Goal: Find specific page/section: Find specific page/section

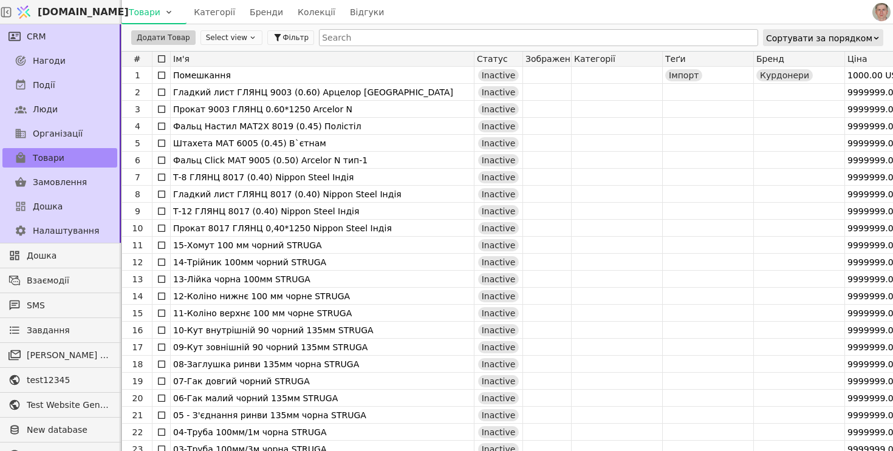
click at [380, 34] on input "text" at bounding box center [538, 37] width 439 height 17
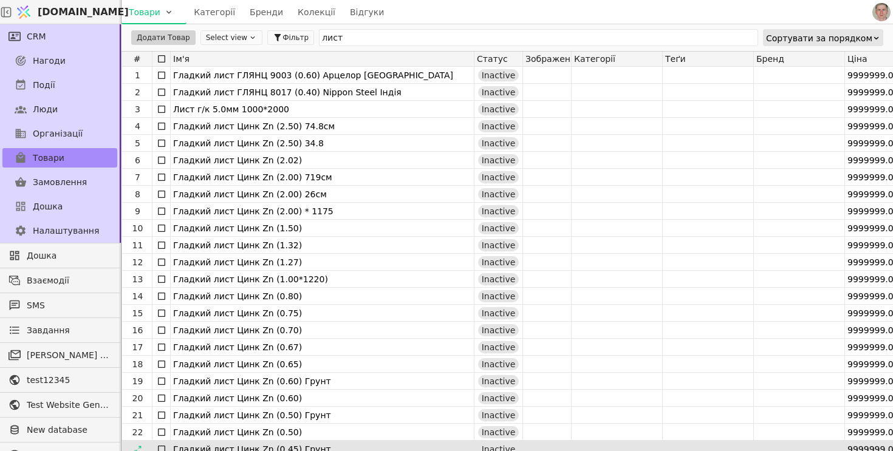
type input "лист"
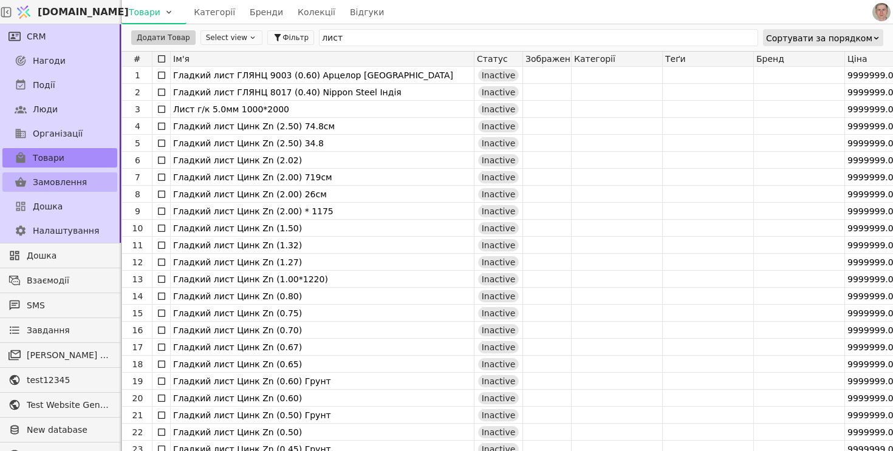
click at [67, 176] on span "Замовлення" at bounding box center [60, 182] width 54 height 13
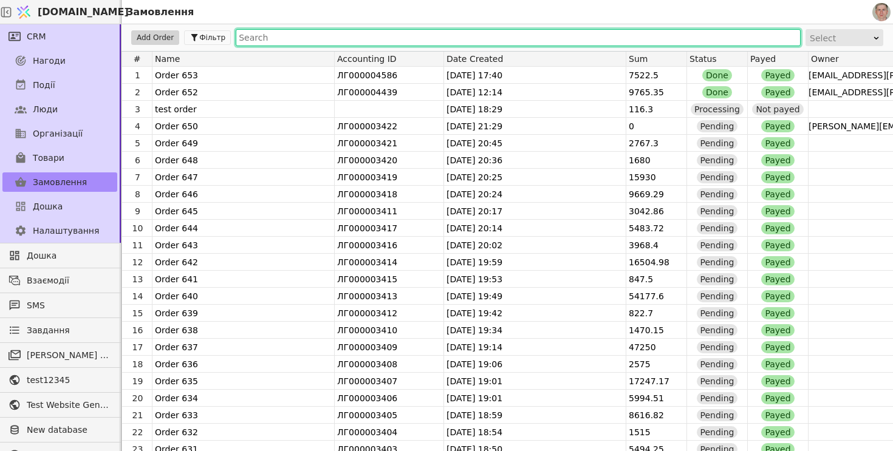
click at [329, 33] on input "text" at bounding box center [518, 37] width 565 height 17
type input "П"
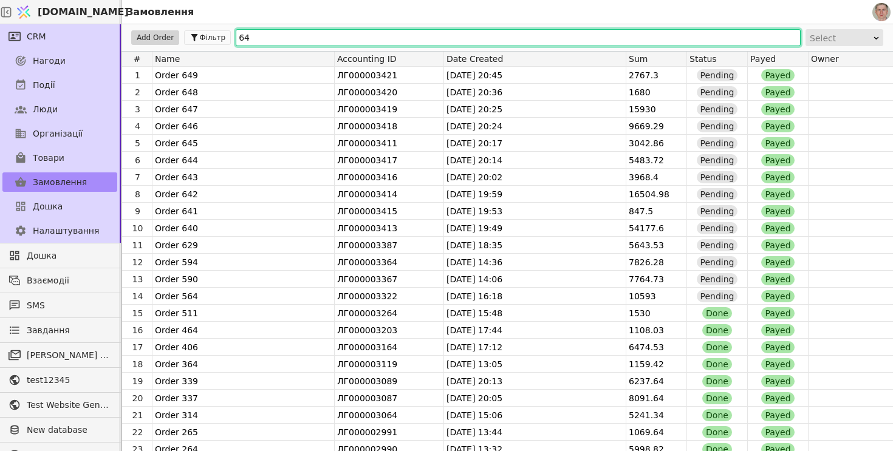
type input "6"
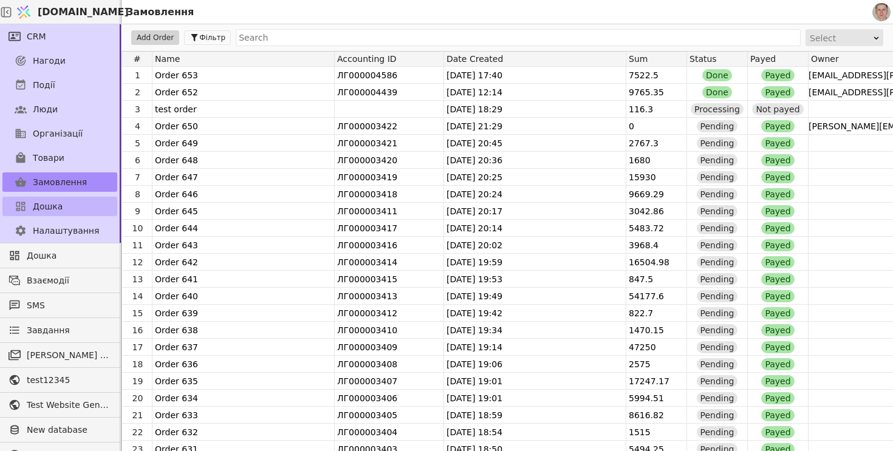
click at [68, 202] on link "Дошка" at bounding box center [59, 206] width 115 height 19
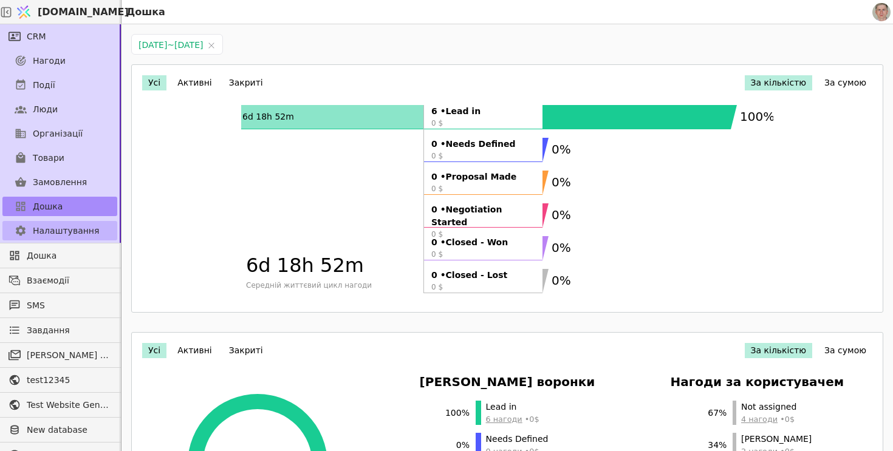
click at [90, 227] on span "Налаштування" at bounding box center [66, 231] width 66 height 13
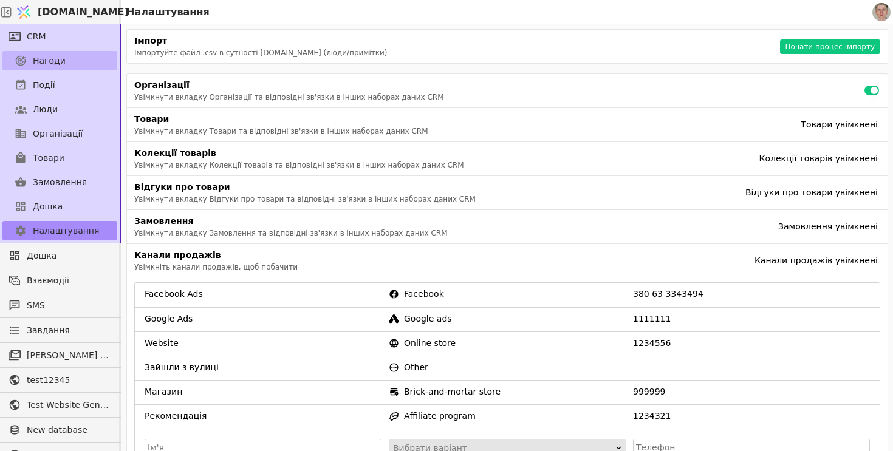
click at [74, 63] on link "Нагоди" at bounding box center [59, 60] width 115 height 19
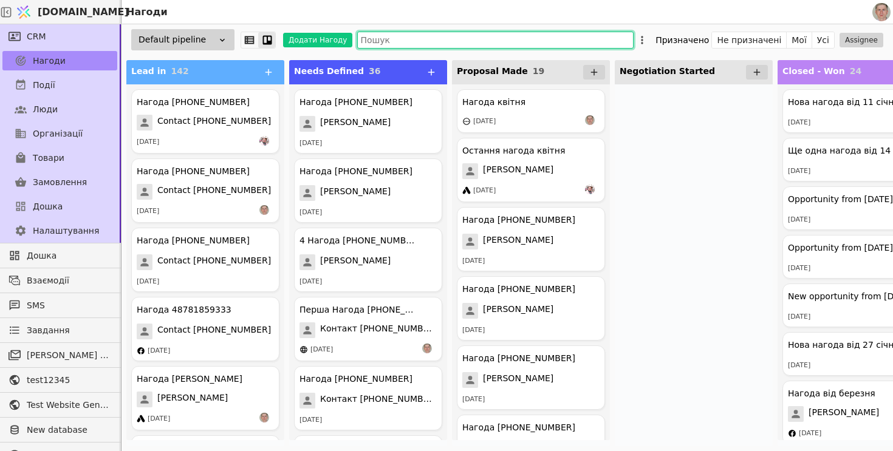
click at [434, 39] on input "text" at bounding box center [495, 40] width 276 height 17
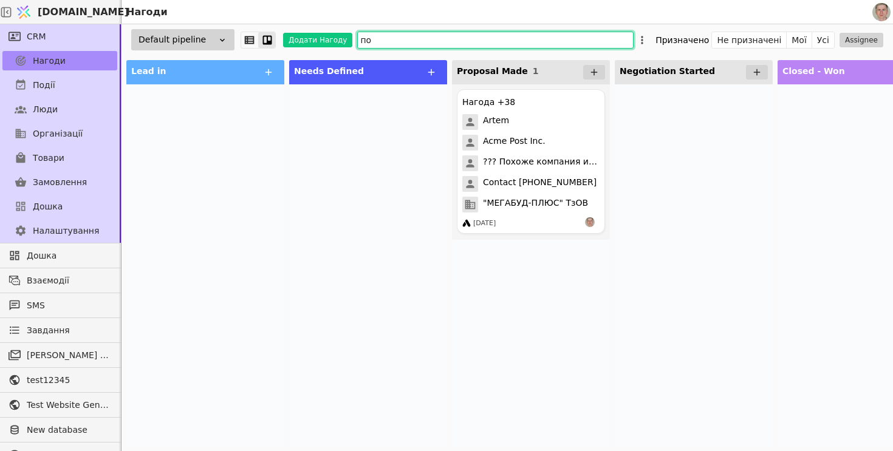
type input "п"
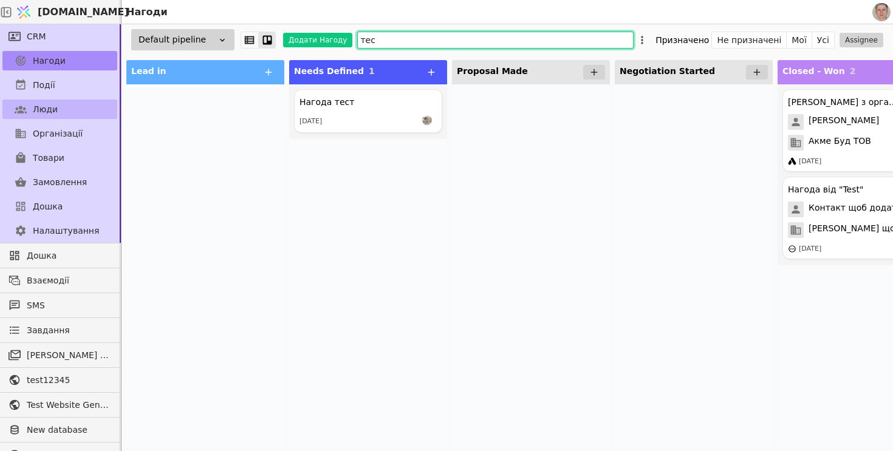
type input "тес"
click at [63, 102] on link "Люди" at bounding box center [59, 109] width 115 height 19
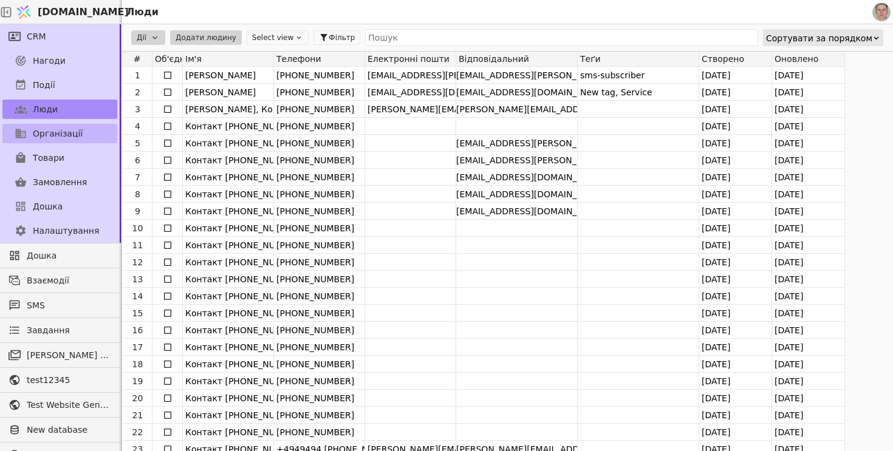
click at [65, 135] on span "Організації" at bounding box center [58, 134] width 50 height 13
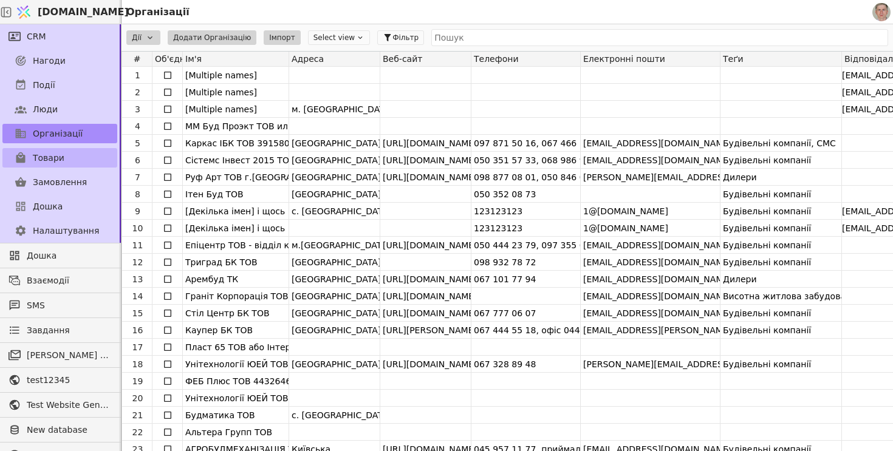
click at [61, 162] on span "Товари" at bounding box center [49, 158] width 32 height 13
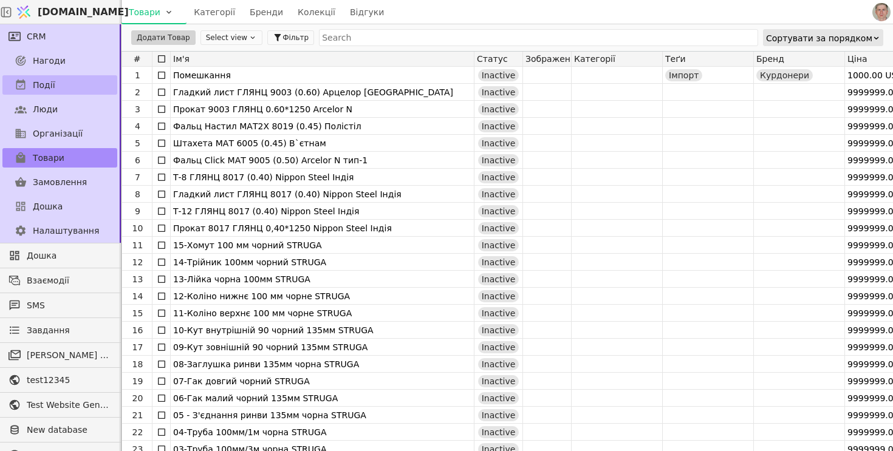
click at [78, 81] on link "Події" at bounding box center [59, 84] width 115 height 19
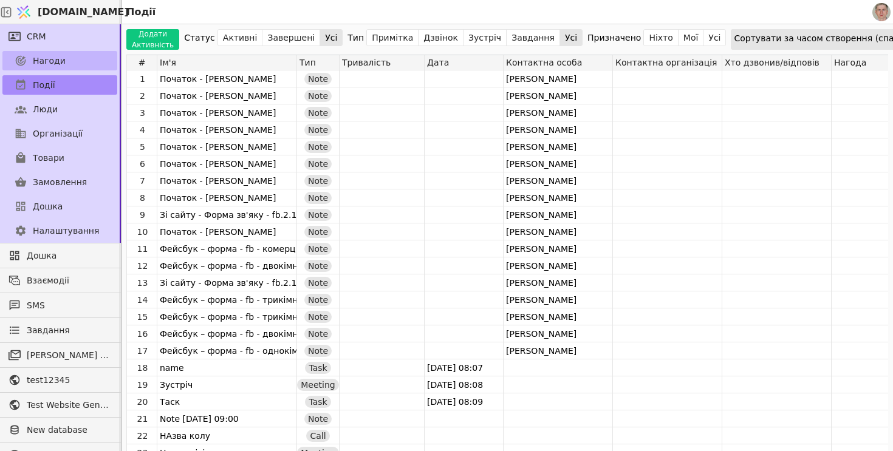
click at [70, 57] on link "Нагоди" at bounding box center [59, 60] width 115 height 19
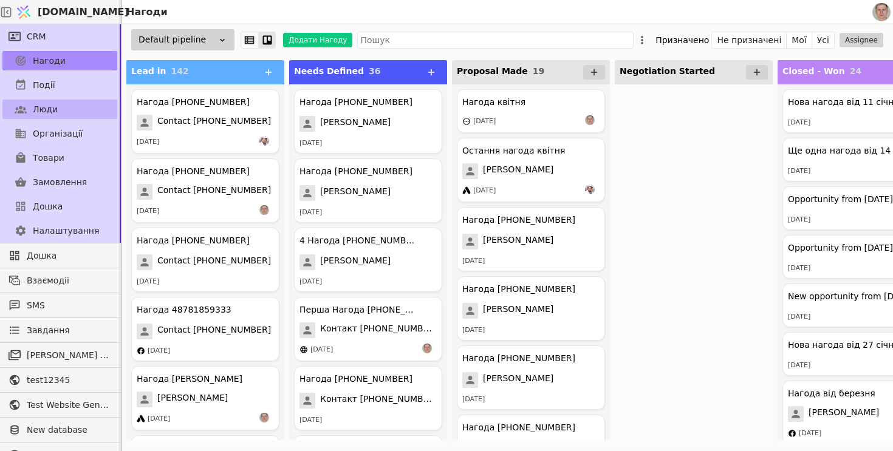
click at [68, 108] on link "Люди" at bounding box center [59, 109] width 115 height 19
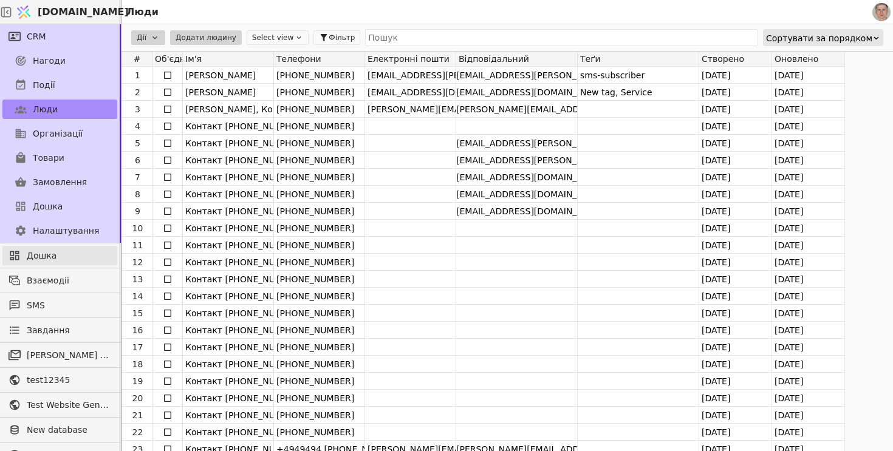
click at [67, 255] on span "Дошка" at bounding box center [69, 256] width 84 height 13
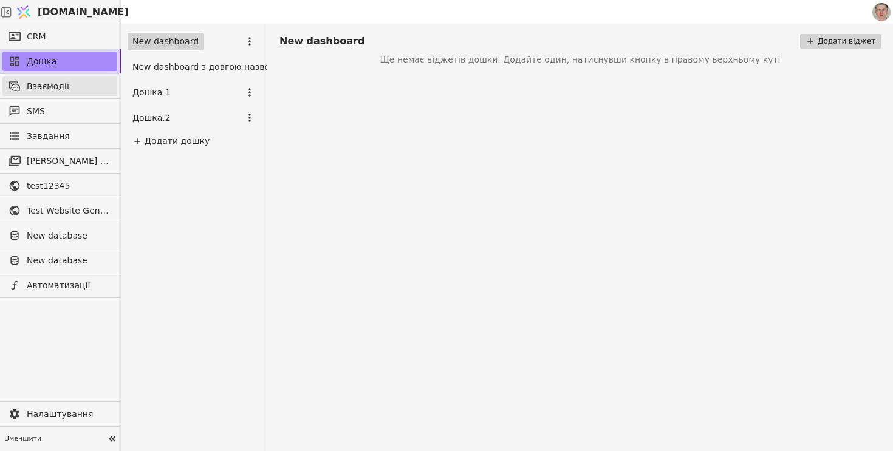
click at [87, 88] on span "Взаємодії" at bounding box center [69, 86] width 84 height 13
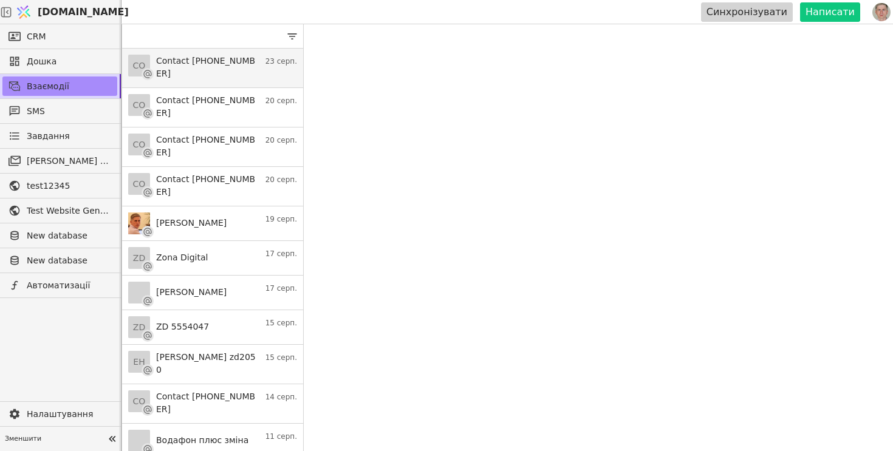
click at [267, 61] on p "23 серп." at bounding box center [282, 61] width 32 height 11
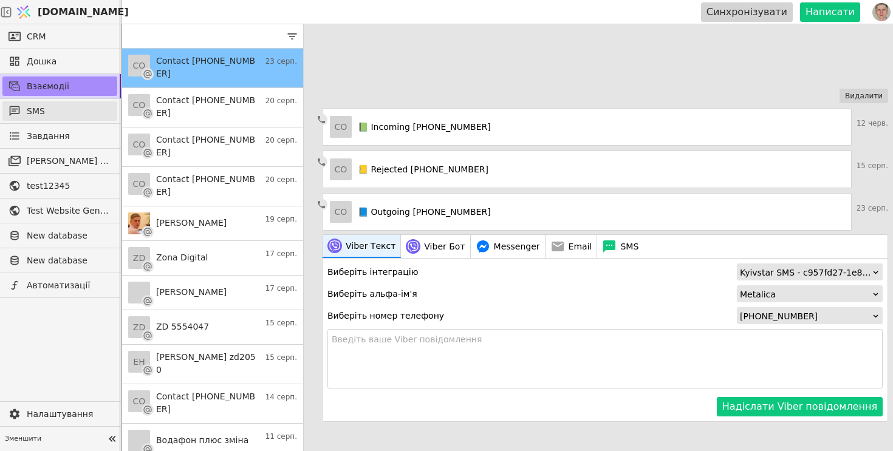
click at [81, 105] on span "SMS" at bounding box center [69, 111] width 84 height 13
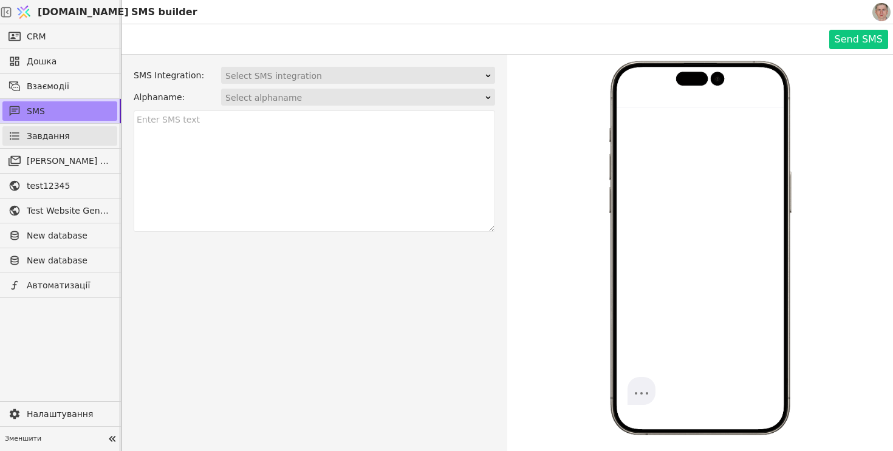
click at [94, 128] on link "Завдання" at bounding box center [59, 135] width 115 height 19
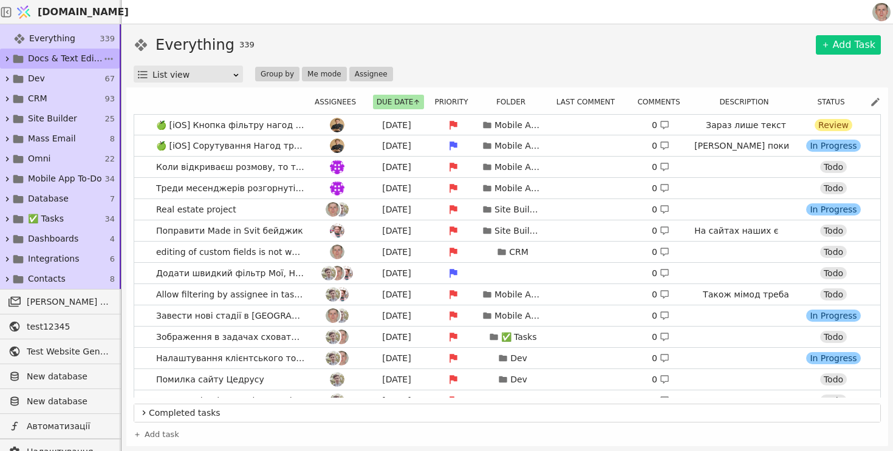
scroll to position [153, 0]
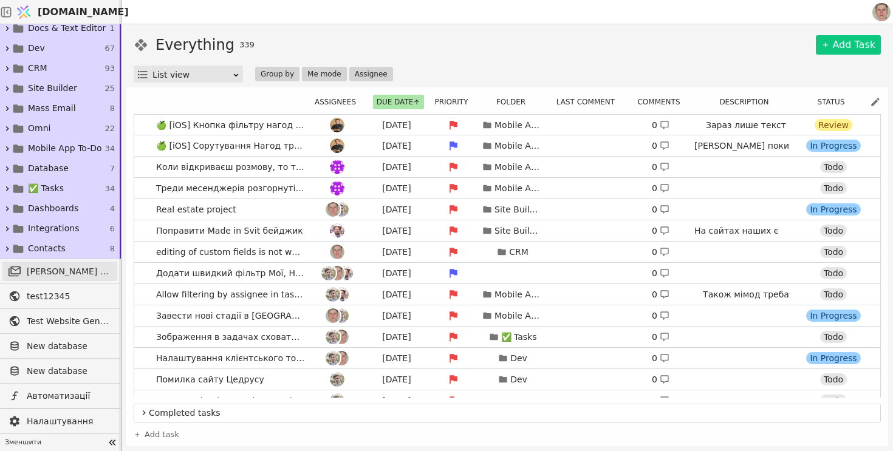
click at [63, 268] on span "[PERSON_NAME] розсилки" at bounding box center [69, 272] width 84 height 13
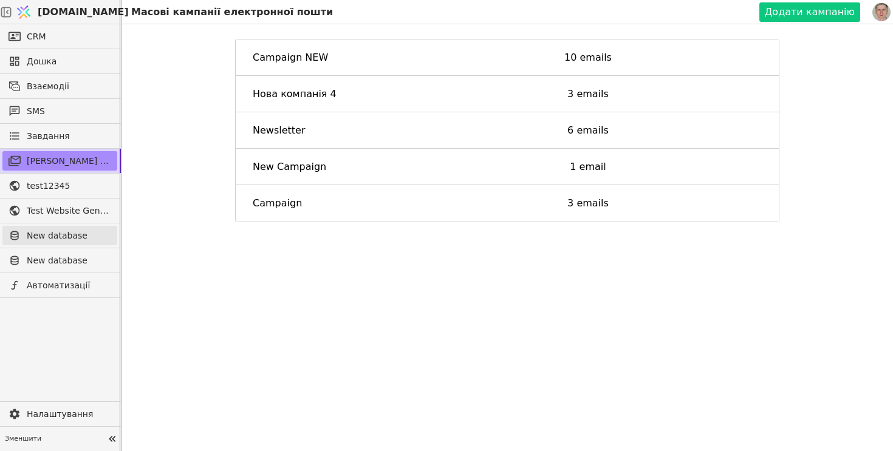
click at [85, 238] on span "New database" at bounding box center [69, 236] width 84 height 13
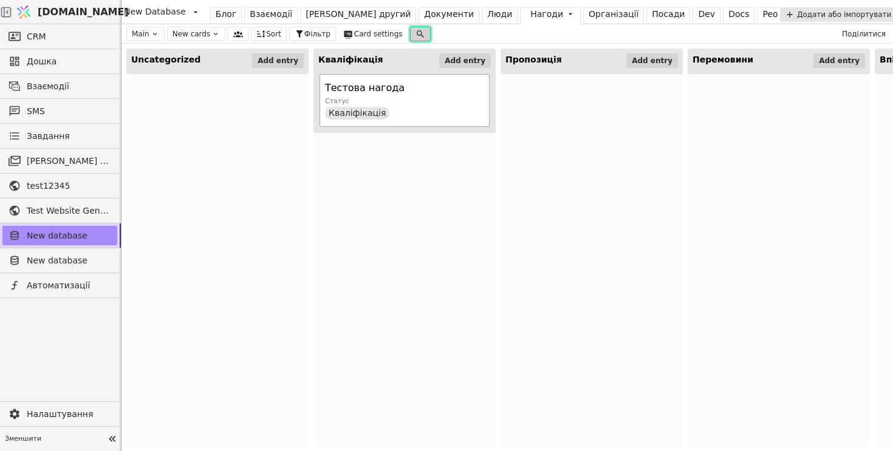
click at [416, 33] on icon at bounding box center [421, 34] width 10 height 10
click at [468, 30] on div "Main New cards Sort Фільтр Card settings Поділитися" at bounding box center [508, 33] width 772 height 19
click at [224, 15] on div "Блог" at bounding box center [226, 14] width 21 height 13
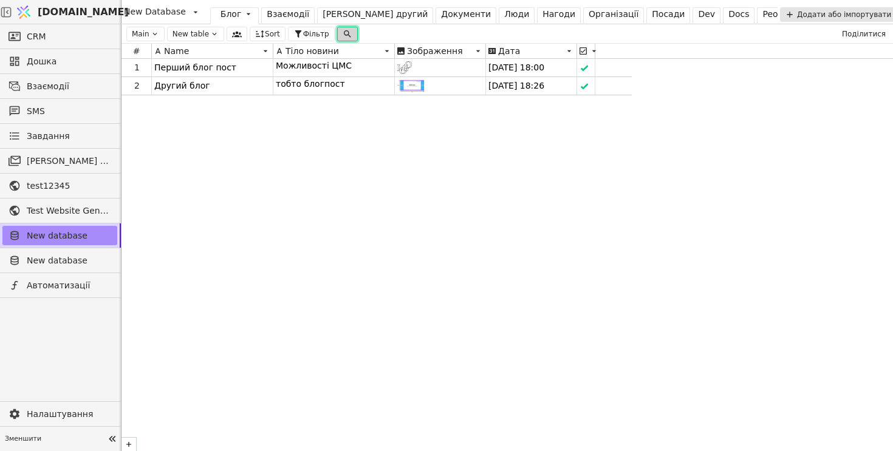
click at [345, 32] on icon at bounding box center [348, 34] width 10 height 10
click at [364, 51] on input "text" at bounding box center [386, 50] width 112 height 17
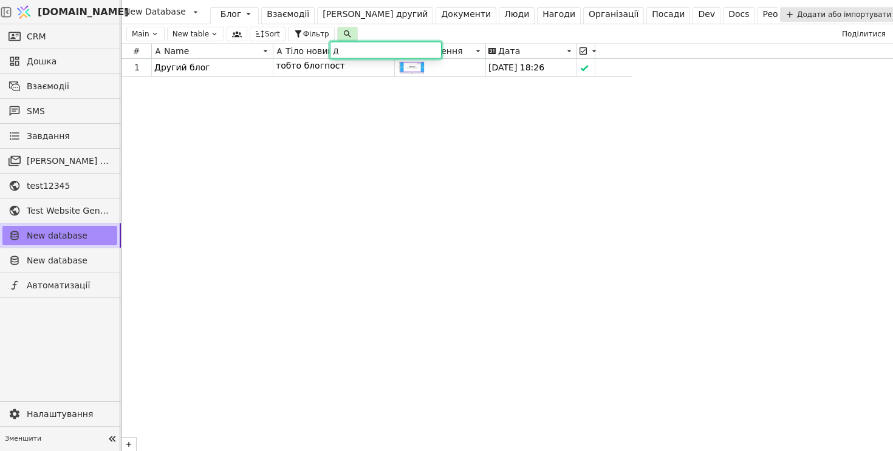
type input "д"
click at [366, 47] on input "д" at bounding box center [386, 50] width 112 height 17
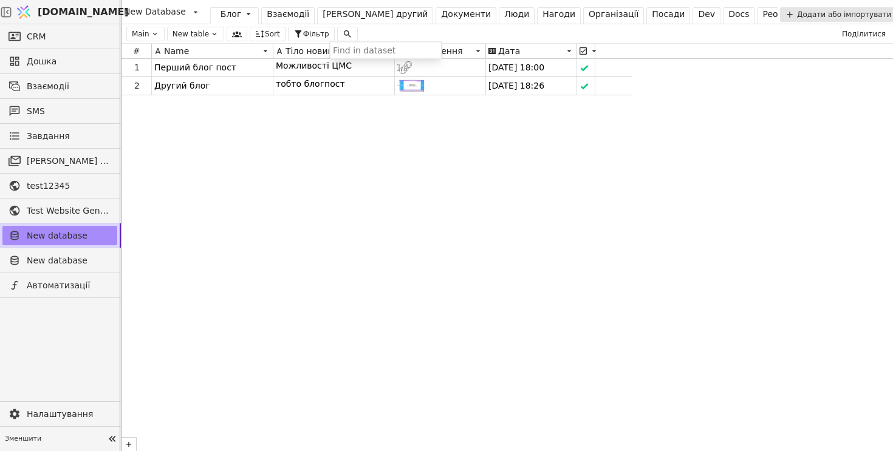
click at [244, 242] on div "1 Перший блог пост Можливості ЦМС [DATE] 18:00 2 Другий блог тобто блогпост [DA…" at bounding box center [508, 255] width 772 height 393
click at [85, 288] on span "Автоматизації" at bounding box center [69, 286] width 84 height 13
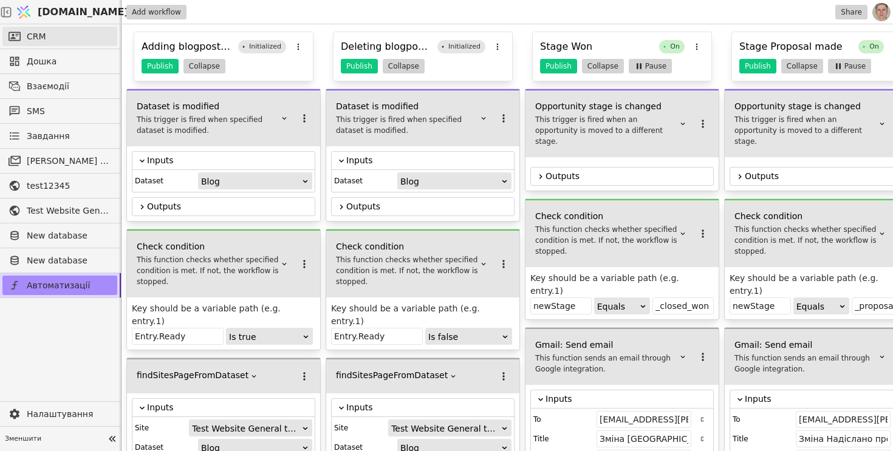
click at [81, 35] on link "CRM" at bounding box center [59, 36] width 115 height 19
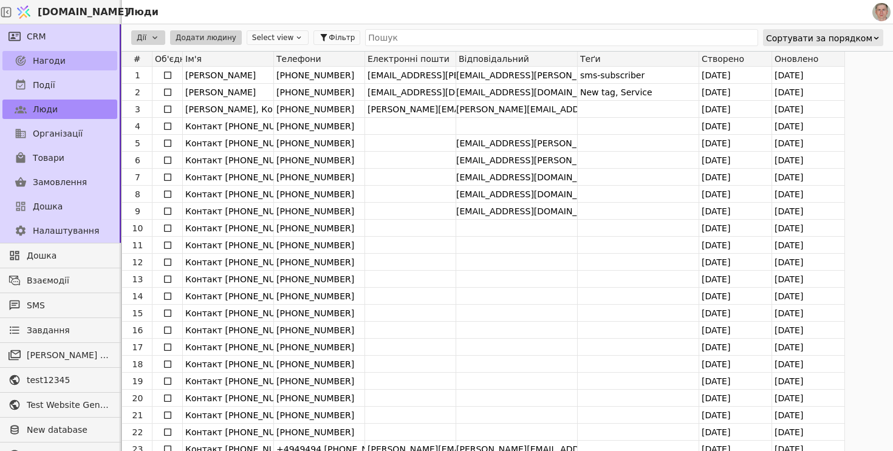
click at [63, 57] on link "Нагоди" at bounding box center [59, 60] width 115 height 19
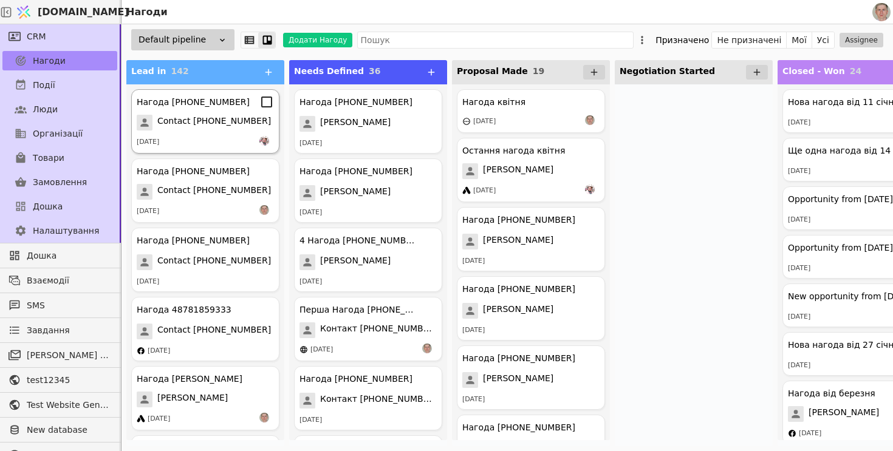
click at [198, 142] on div "[DATE]" at bounding box center [205, 142] width 137 height 12
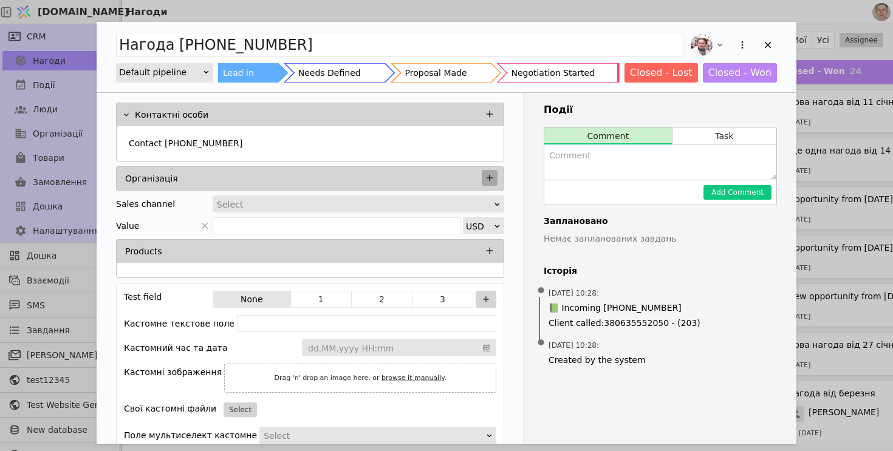
click at [493, 181] on icon "Add Opportunity" at bounding box center [489, 178] width 11 height 11
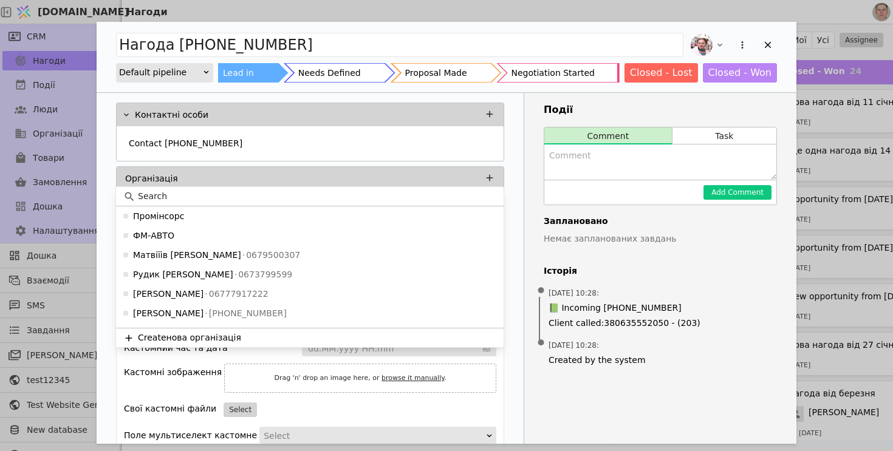
click at [343, 196] on input at bounding box center [317, 196] width 358 height 13
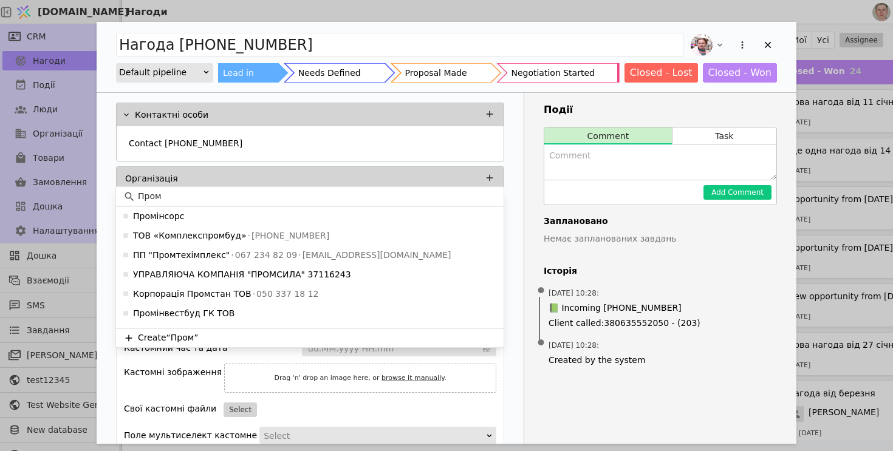
type input "Пром"
click at [770, 41] on icon "Add Opportunity" at bounding box center [768, 44] width 11 height 11
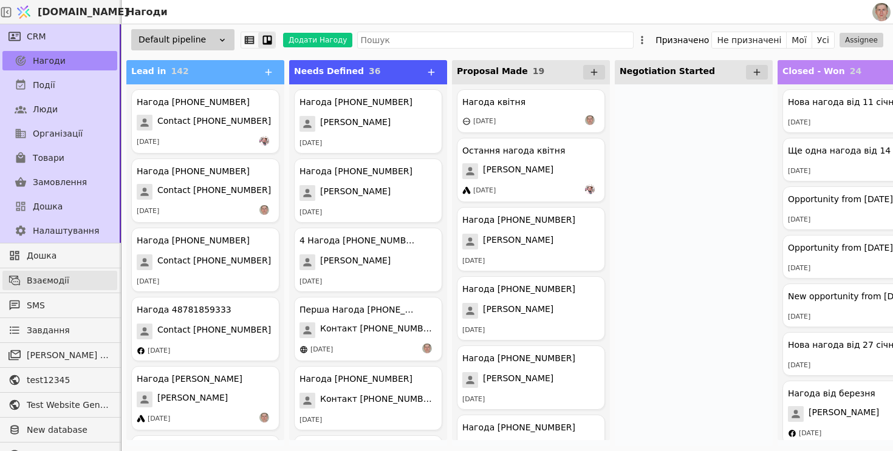
click at [101, 280] on span "Взаємодії" at bounding box center [69, 281] width 84 height 13
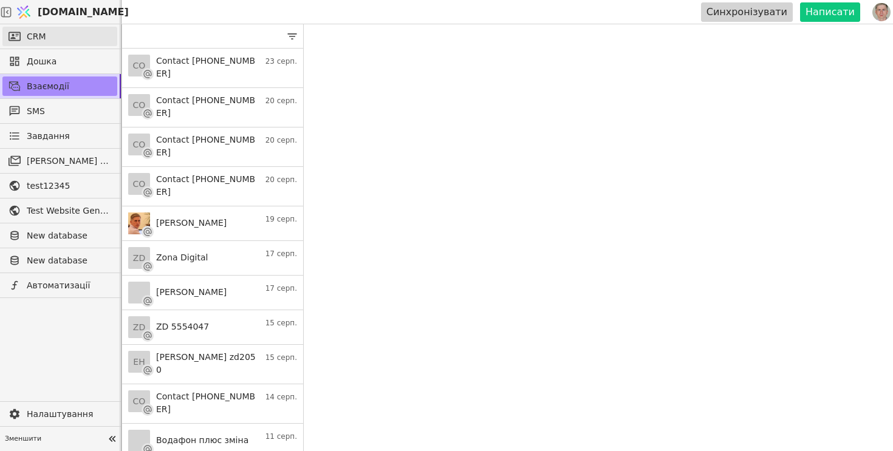
click at [69, 38] on link "CRM" at bounding box center [59, 36] width 115 height 19
